Goal: Information Seeking & Learning: Learn about a topic

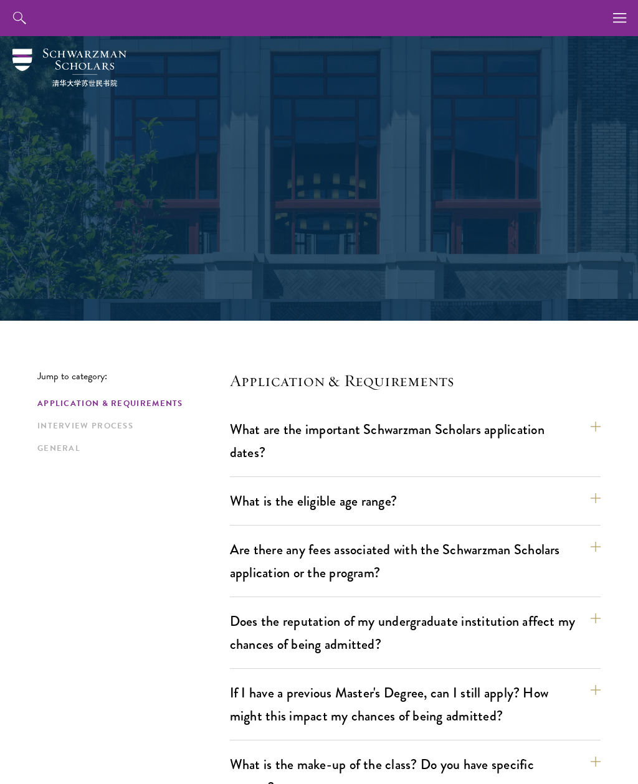
click at [513, 439] on button "What are the important Schwarzman Scholars application dates?" at bounding box center [415, 441] width 371 height 51
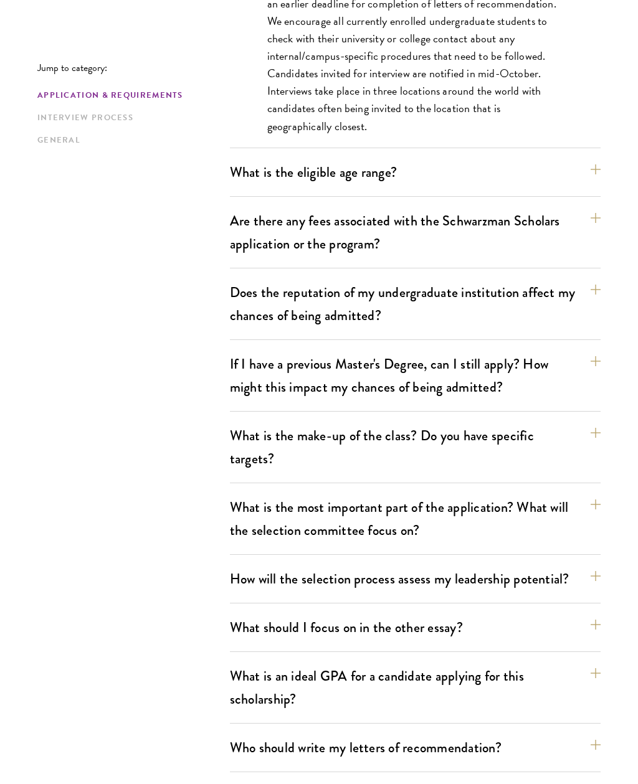
scroll to position [739, 0]
click at [581, 184] on button "What is the eligible age range?" at bounding box center [415, 172] width 371 height 28
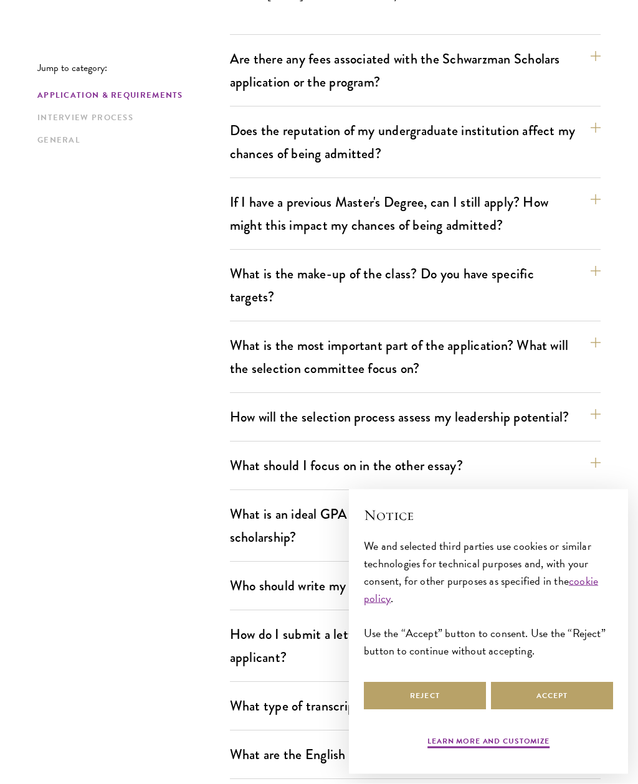
scroll to position [580, 0]
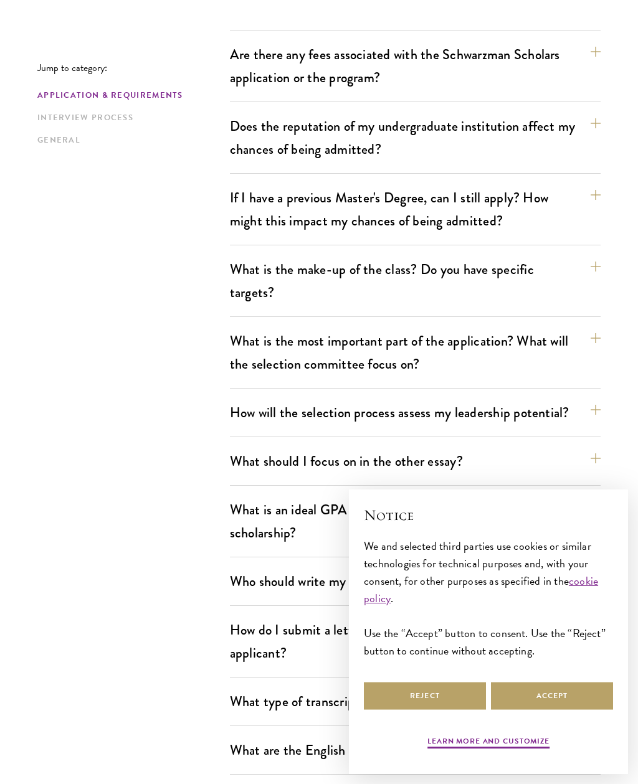
click at [576, 200] on button "If I have a previous Master's Degree, can I still apply? How might this impact …" at bounding box center [415, 209] width 371 height 51
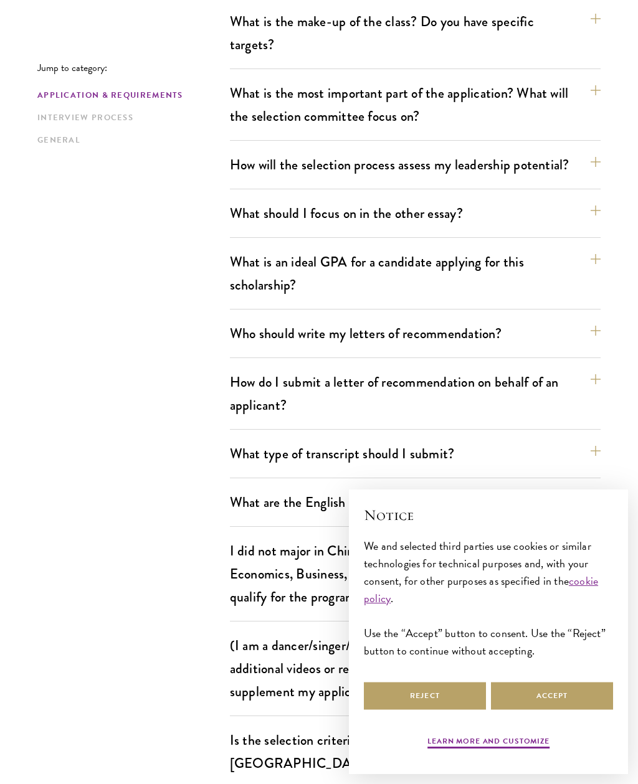
scroll to position [905, 0]
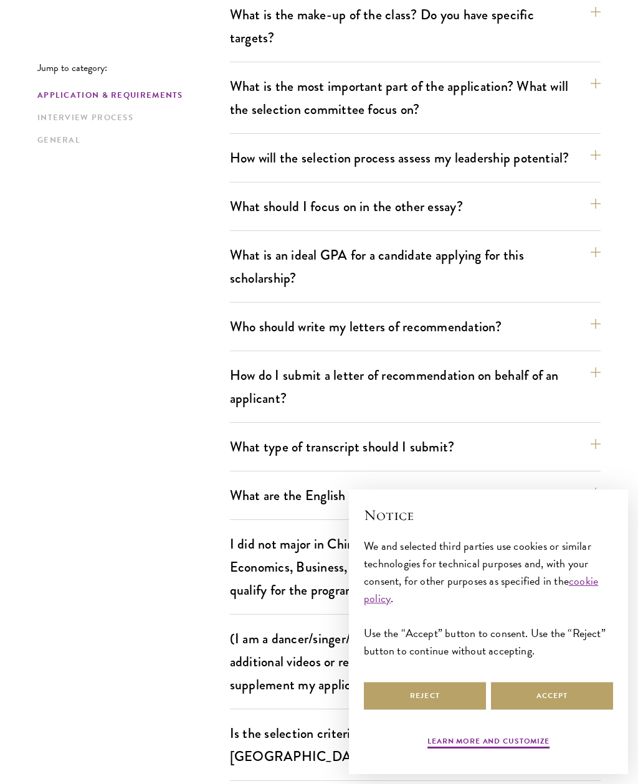
click at [542, 270] on button "What is an ideal GPA for a candidate applying for this scholarship?" at bounding box center [415, 266] width 371 height 51
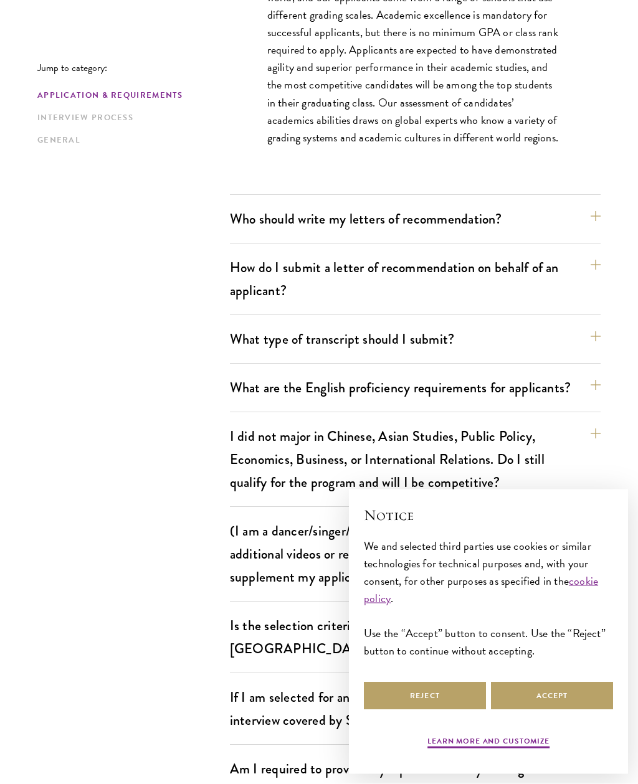
scroll to position [1099, 0]
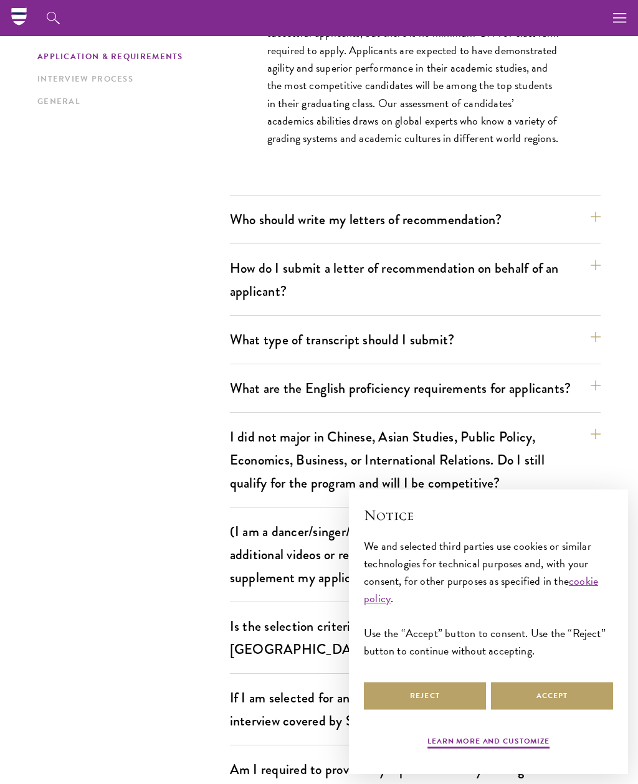
click at [533, 230] on button "Who should write my letters of recommendation?" at bounding box center [415, 220] width 371 height 28
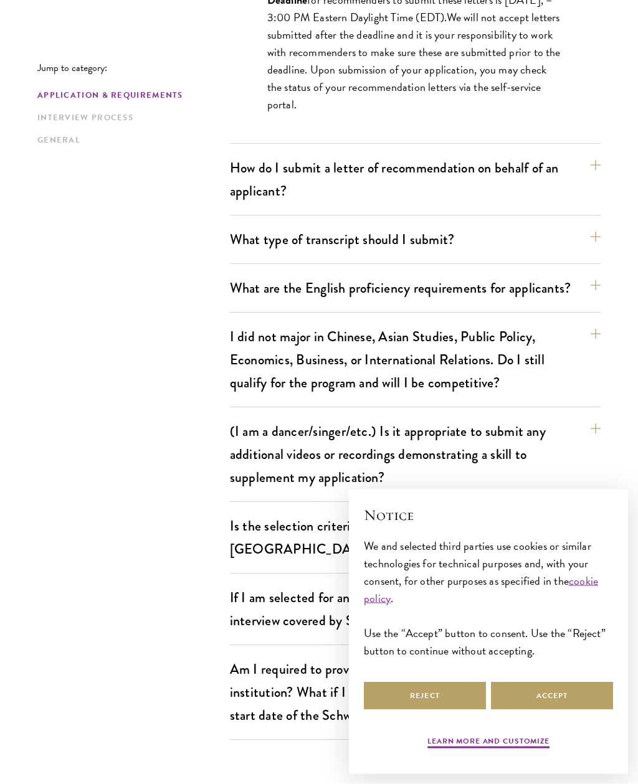
scroll to position [1574, 0]
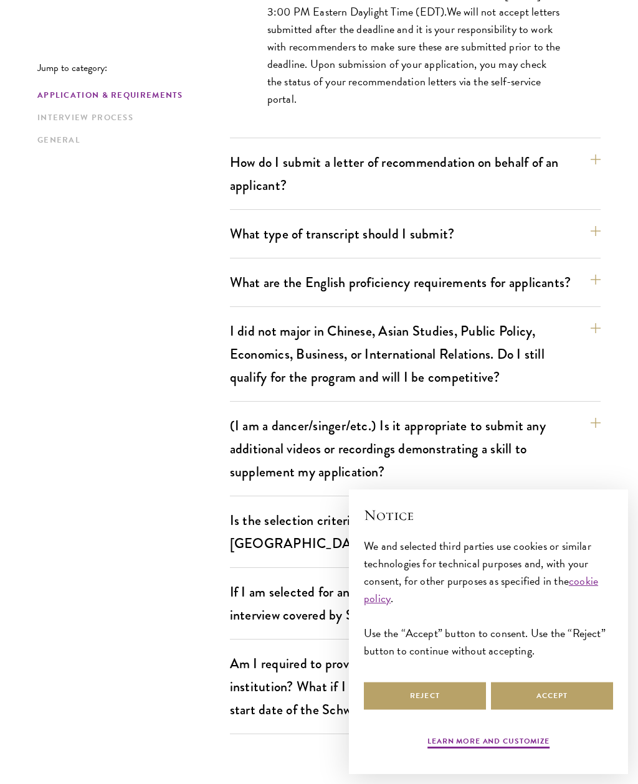
click at [525, 246] on button "What type of transcript should I submit?" at bounding box center [415, 234] width 371 height 28
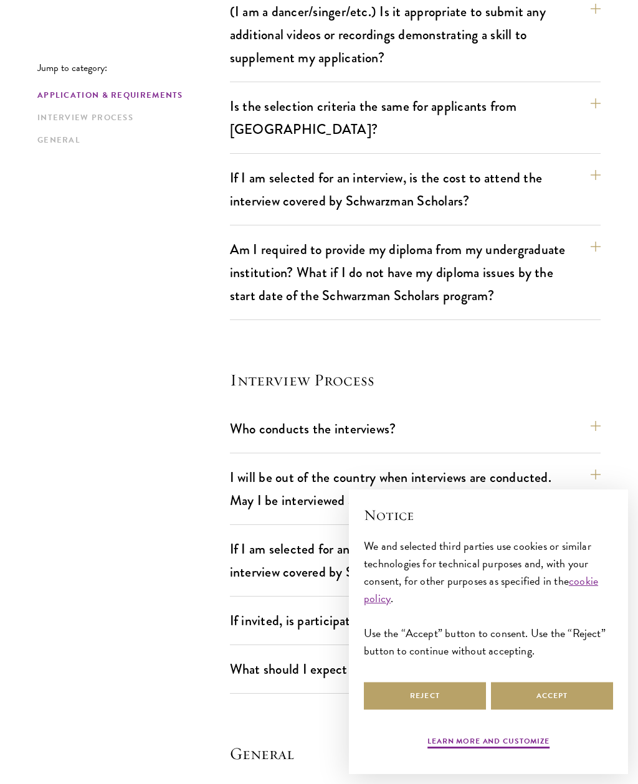
scroll to position [1633, 0]
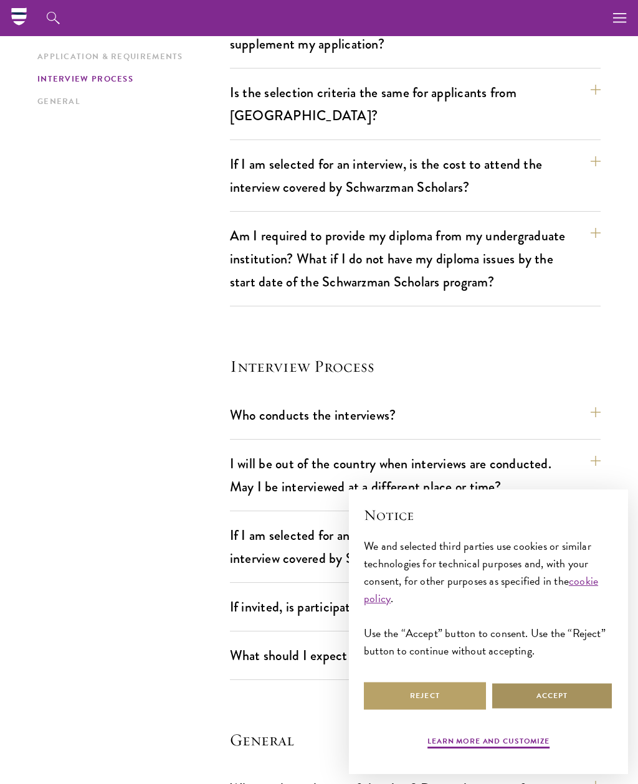
click at [548, 710] on button "Accept" at bounding box center [552, 696] width 122 height 28
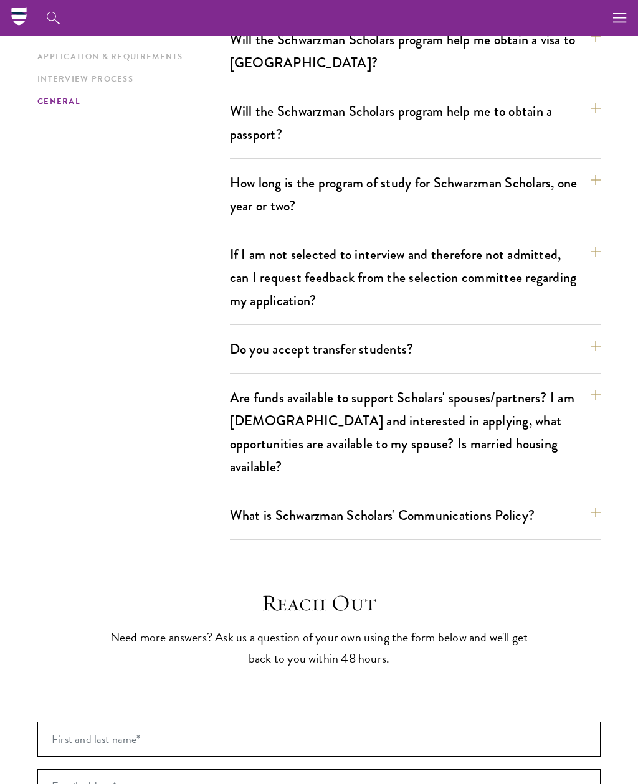
scroll to position [2340, 0]
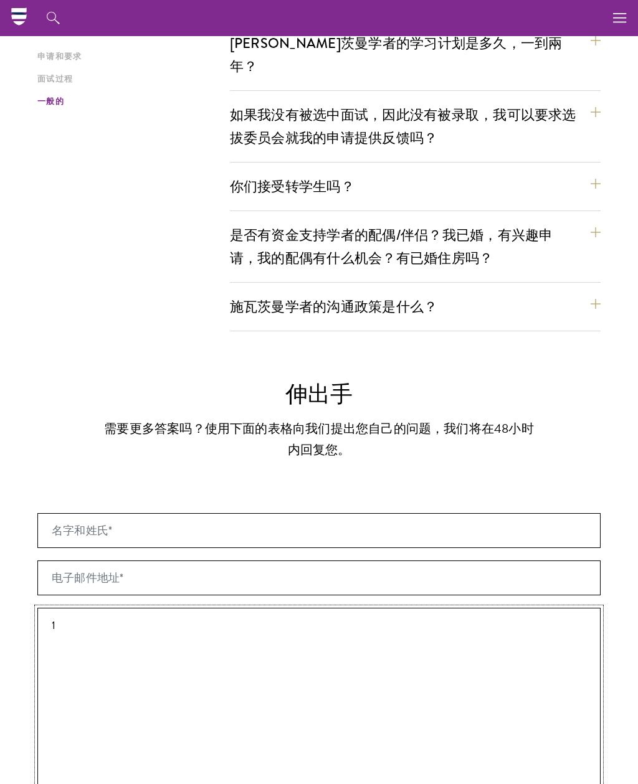
type textarea "1"
click at [596, 221] on button "是否有资金支持学者的配偶/伴侣？我已婚，有兴趣申请，我的配偶有什么机会？有已婚住房吗？" at bounding box center [415, 246] width 371 height 51
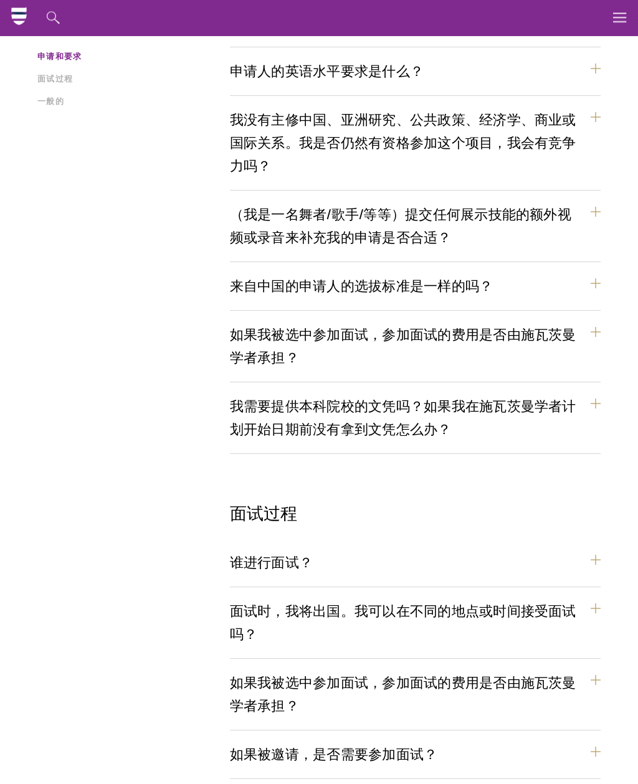
scroll to position [1036, 0]
click at [599, 201] on button "（我是一名舞者/歌手/等等）提交任何展示技能的额外视频或录音来补充我的申请是否合适？" at bounding box center [415, 226] width 371 height 51
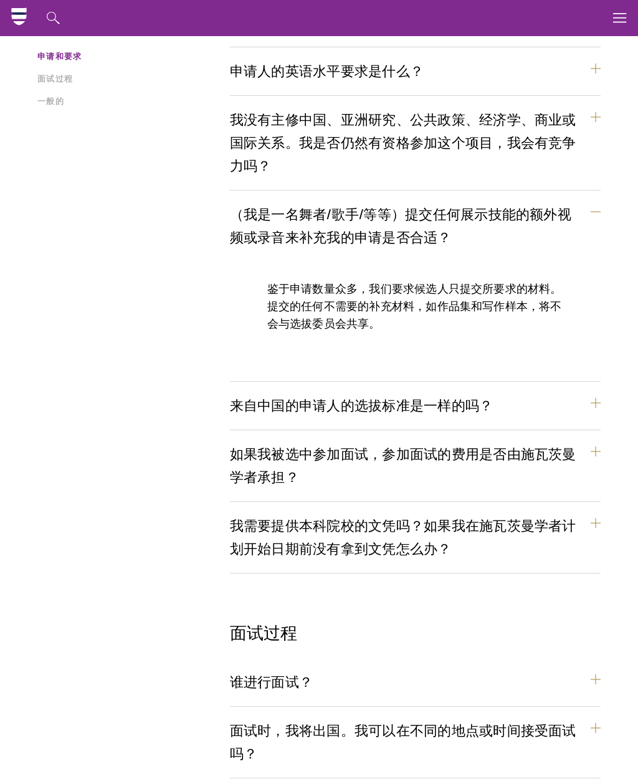
click at [1, 297] on section "跳转到类别： 申请和要求 面试过程 一般的 应用和要求 [PERSON_NAME]茨曼学者的重要申请日期是什么？ 持有中国大陆、香港、台湾和澳门护照或永久居民…" at bounding box center [319, 399] width 638 height 2228
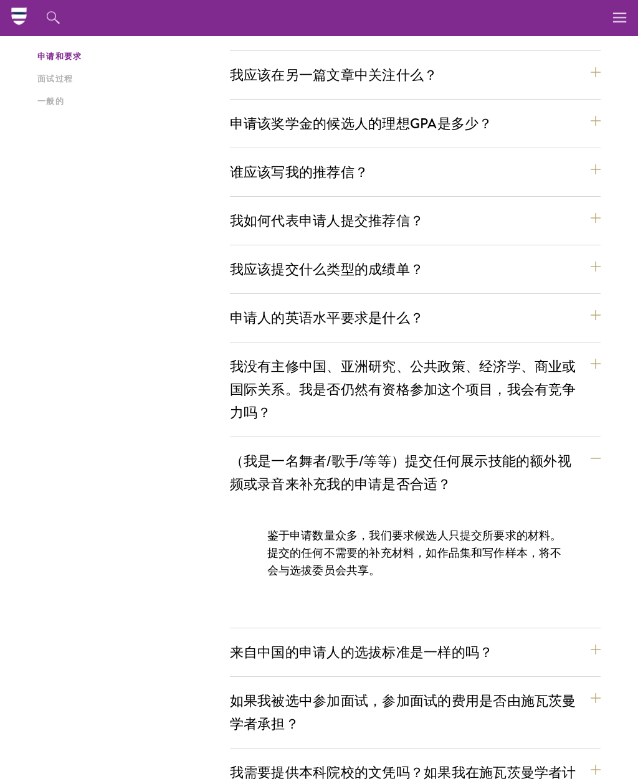
scroll to position [789, 0]
click at [592, 304] on button "申请人的英语水平要求是什么？" at bounding box center [415, 318] width 371 height 28
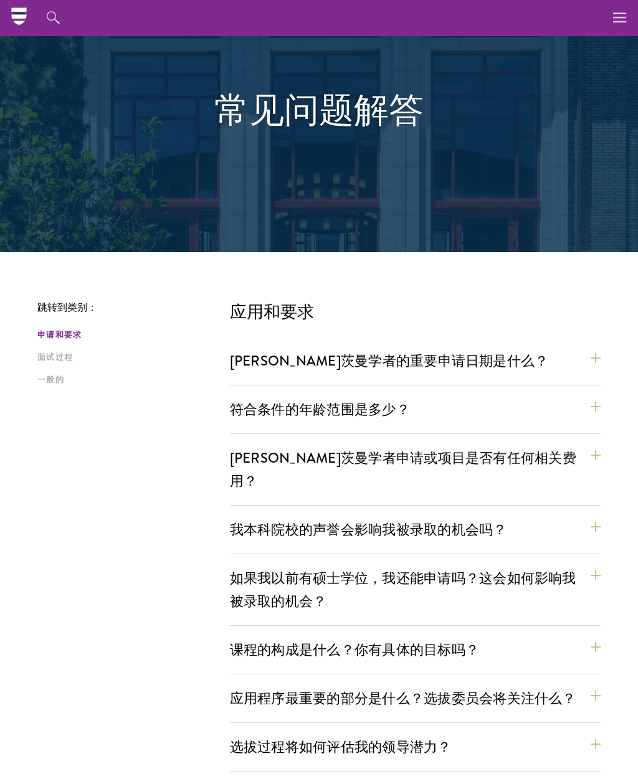
scroll to position [0, 0]
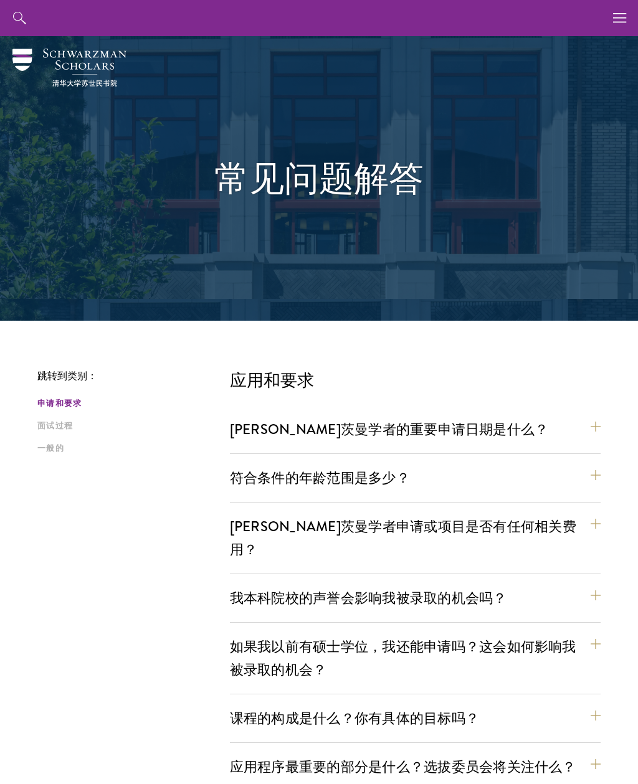
click at [619, 14] on use "button" at bounding box center [619, 17] width 13 height 9
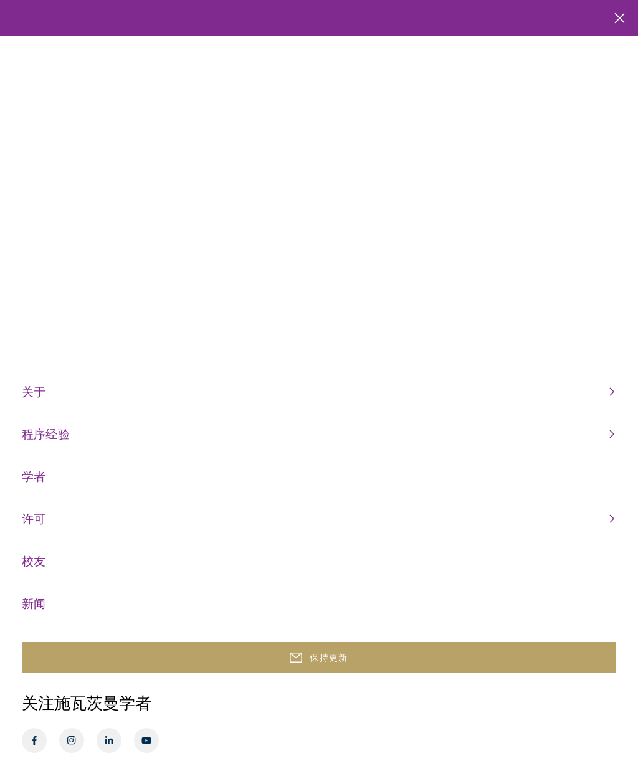
click at [489, 445] on link "程序经验" at bounding box center [318, 434] width 592 height 21
click at [218, 518] on link "许可" at bounding box center [318, 519] width 592 height 21
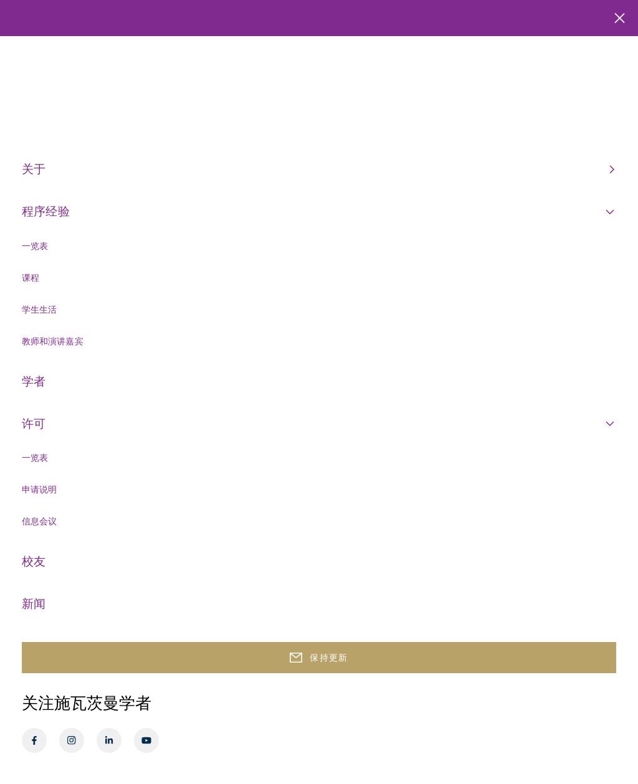
click at [190, 490] on li "申请说明" at bounding box center [318, 490] width 592 height 16
click at [65, 489] on li "申请说明" at bounding box center [318, 490] width 592 height 16
click at [56, 490] on link "申请说明" at bounding box center [39, 489] width 35 height 12
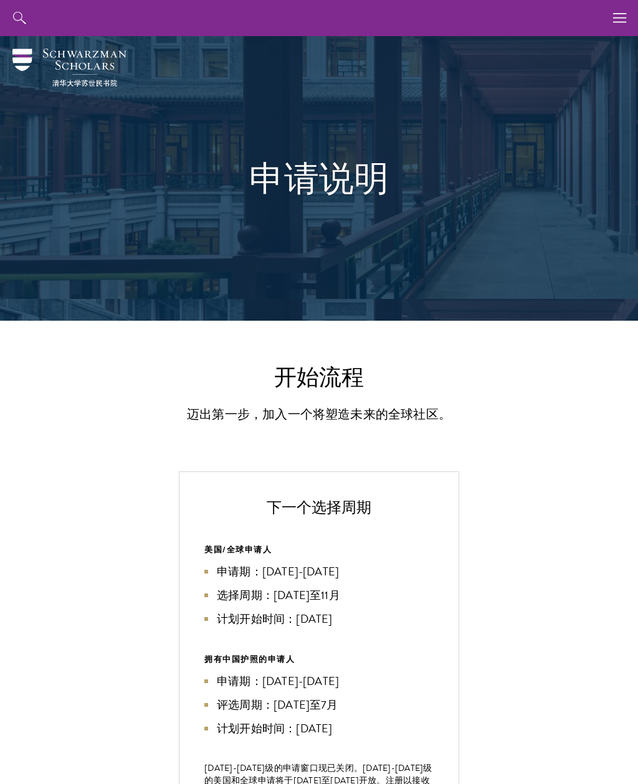
click at [607, 23] on button "button" at bounding box center [620, 18] width 36 height 36
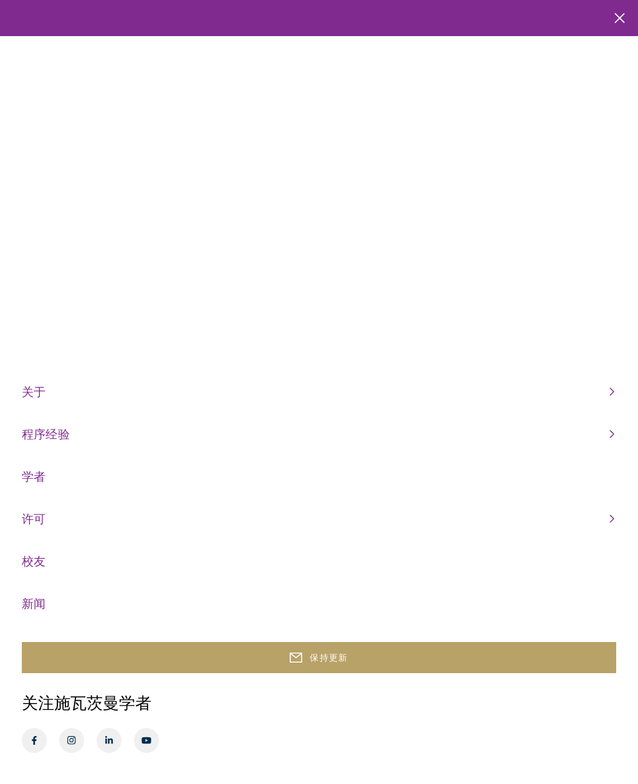
scroll to position [40, 0]
click at [522, 409] on ul "关于 Overview Leadership Donors 程序经验 Overview Curriculum Student Life Faculty & G…" at bounding box center [319, 498] width 594 height 232
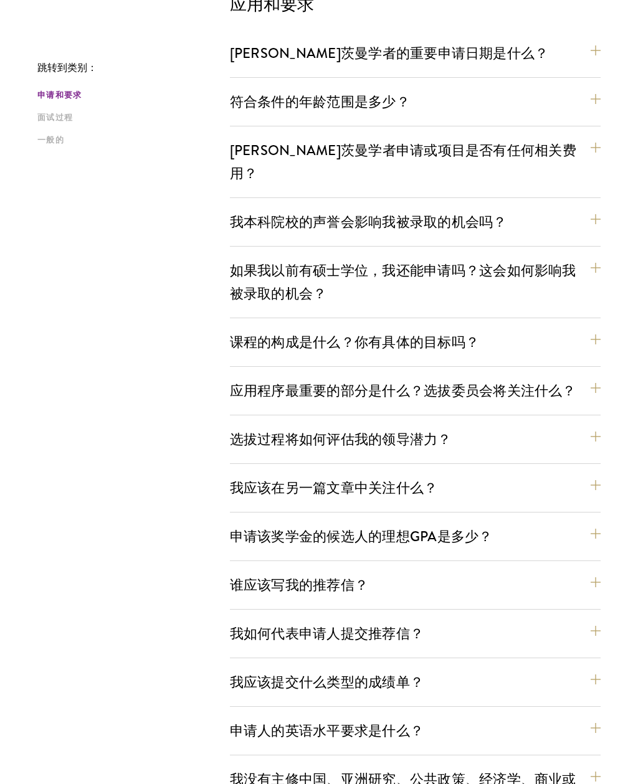
scroll to position [379, 0]
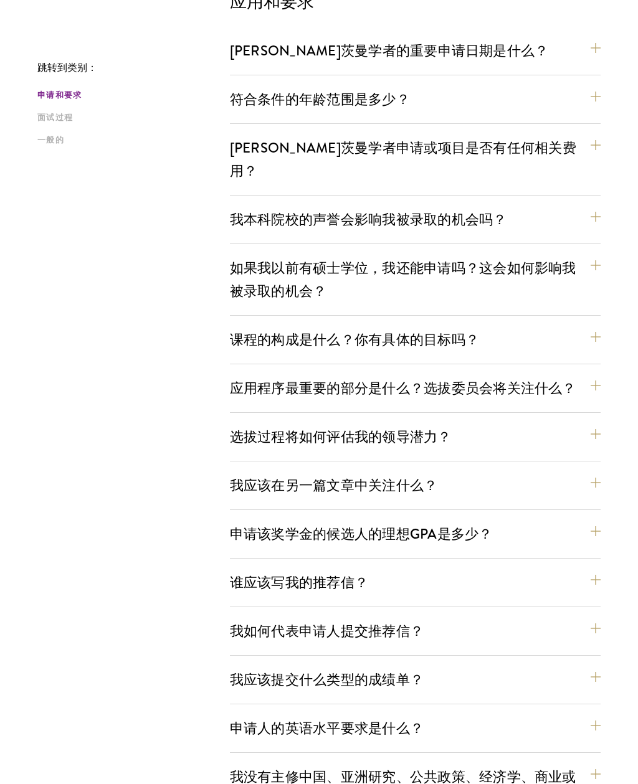
click at [581, 374] on button "应用程序最重要的部分是什么？选拔委员会将关注什么？" at bounding box center [415, 388] width 371 height 28
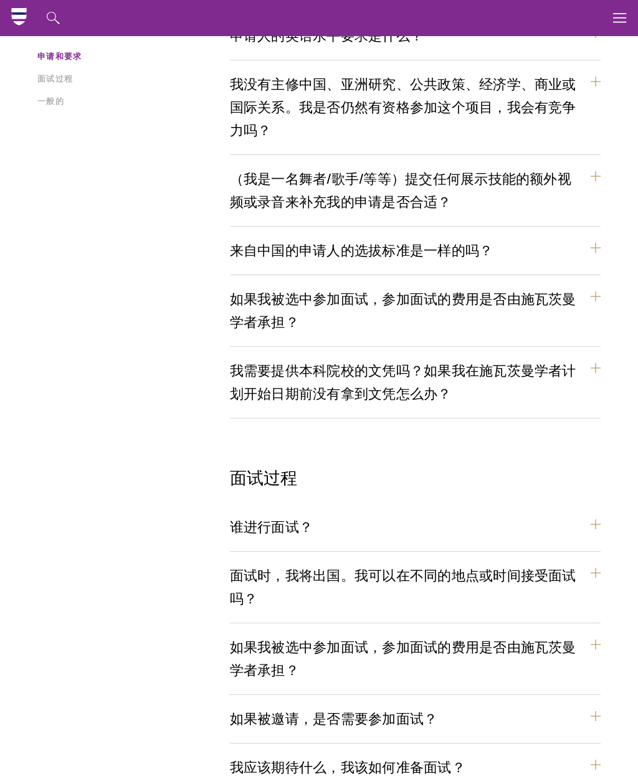
scroll to position [1262, 0]
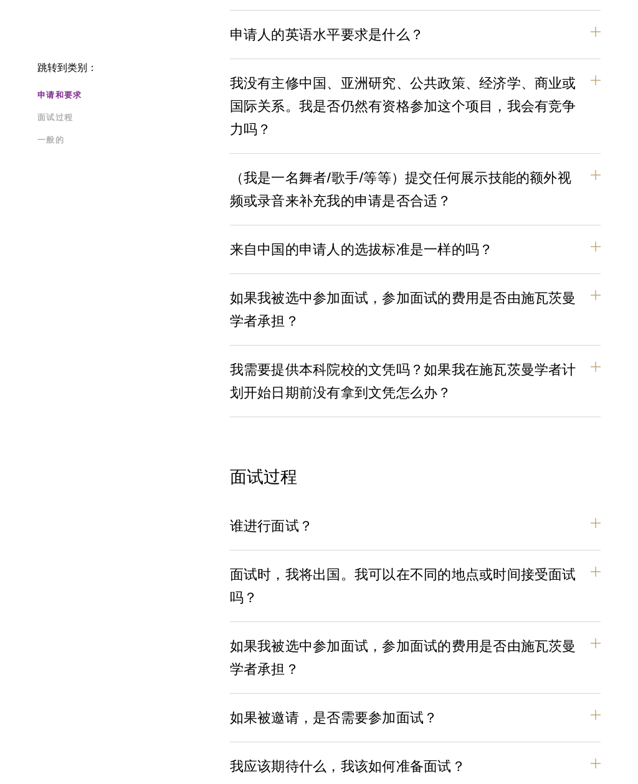
click at [584, 235] on button "来自中国的申请人的选拔标准是一样的吗？" at bounding box center [415, 249] width 371 height 28
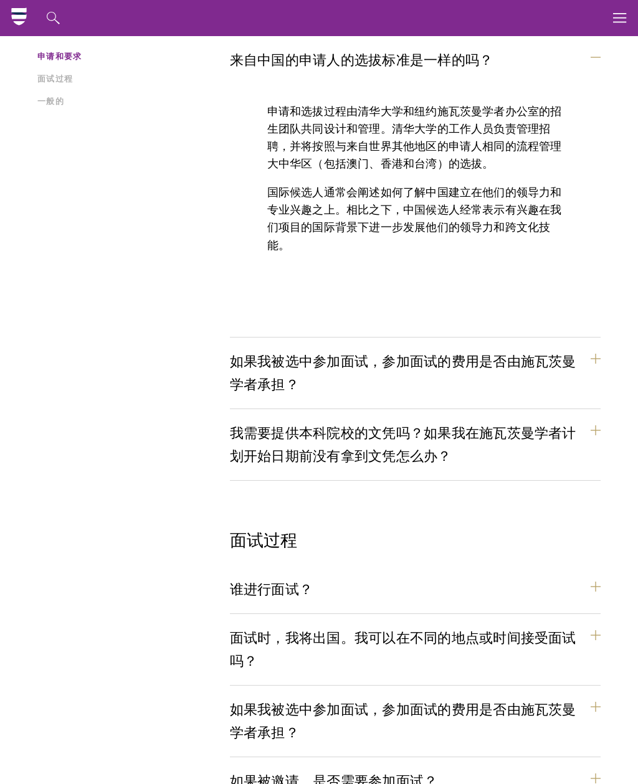
scroll to position [1235, 0]
